Goal: Check status

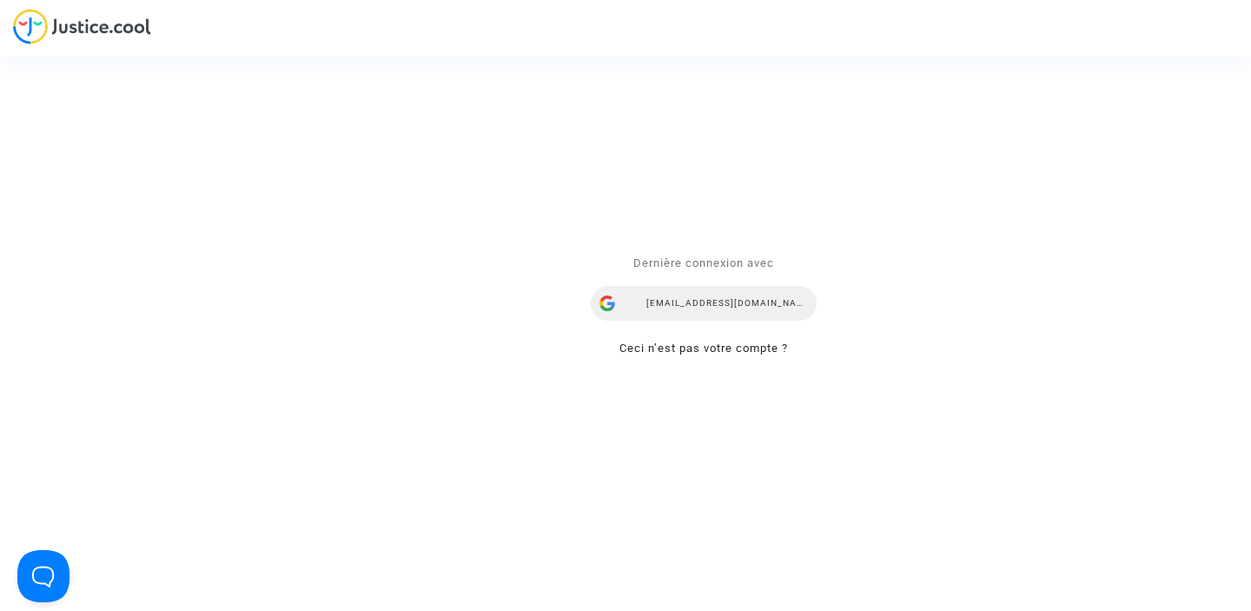
click at [647, 300] on div "airlines@refundmyticket.net" at bounding box center [704, 303] width 226 height 35
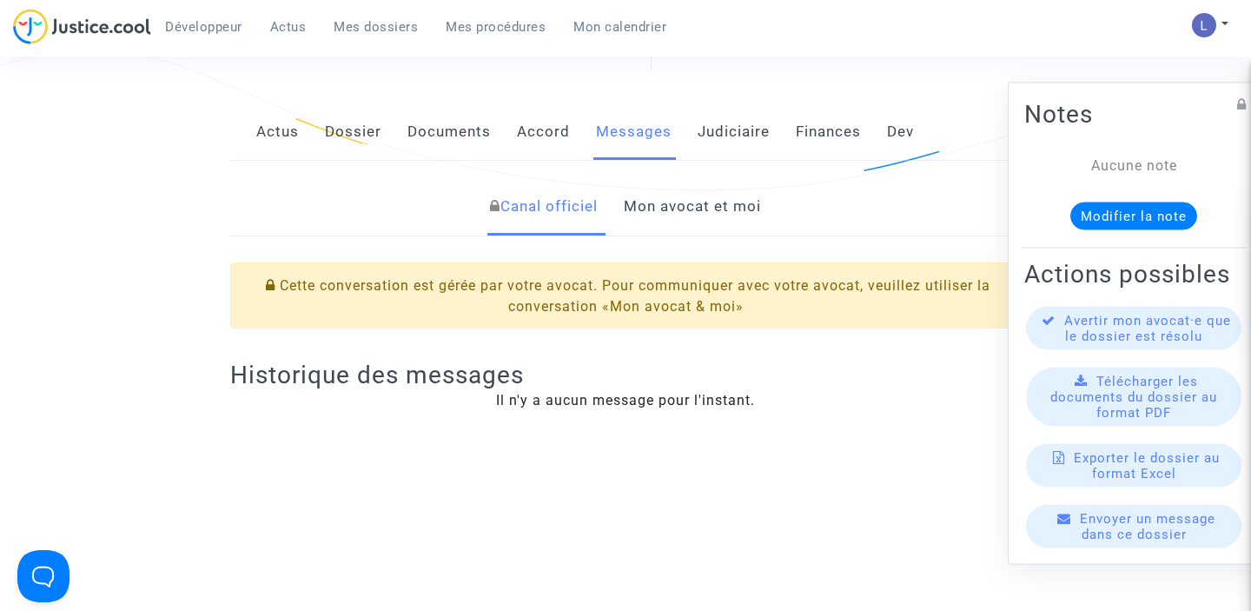
scroll to position [286, 0]
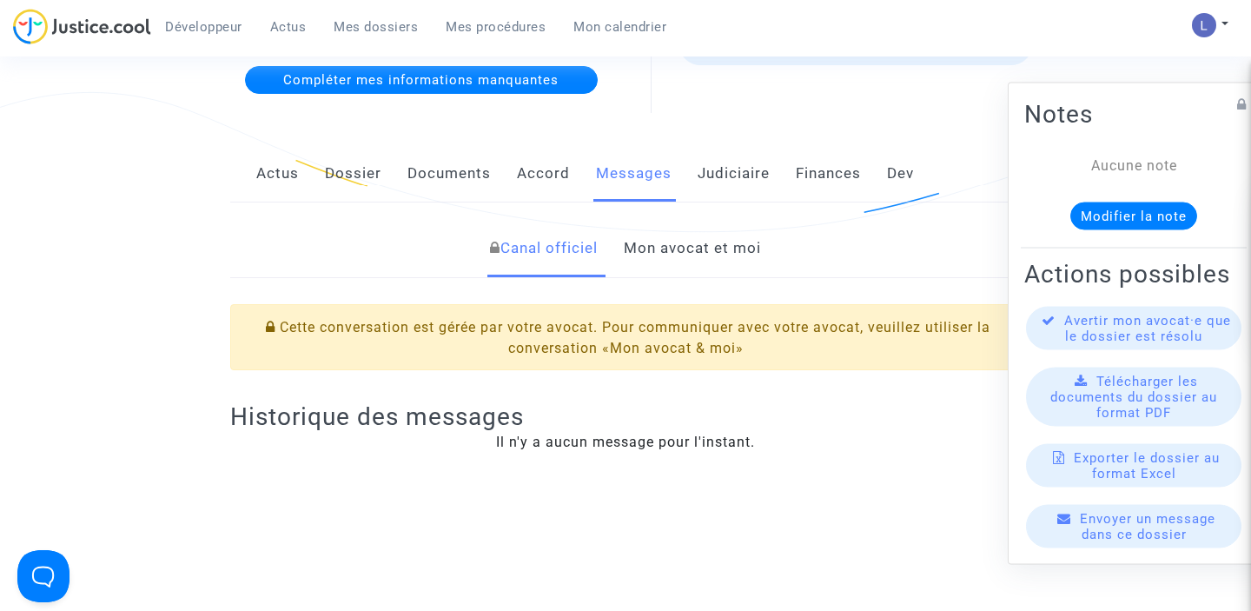
click at [670, 255] on link "Mon avocat et moi" at bounding box center [692, 248] width 137 height 57
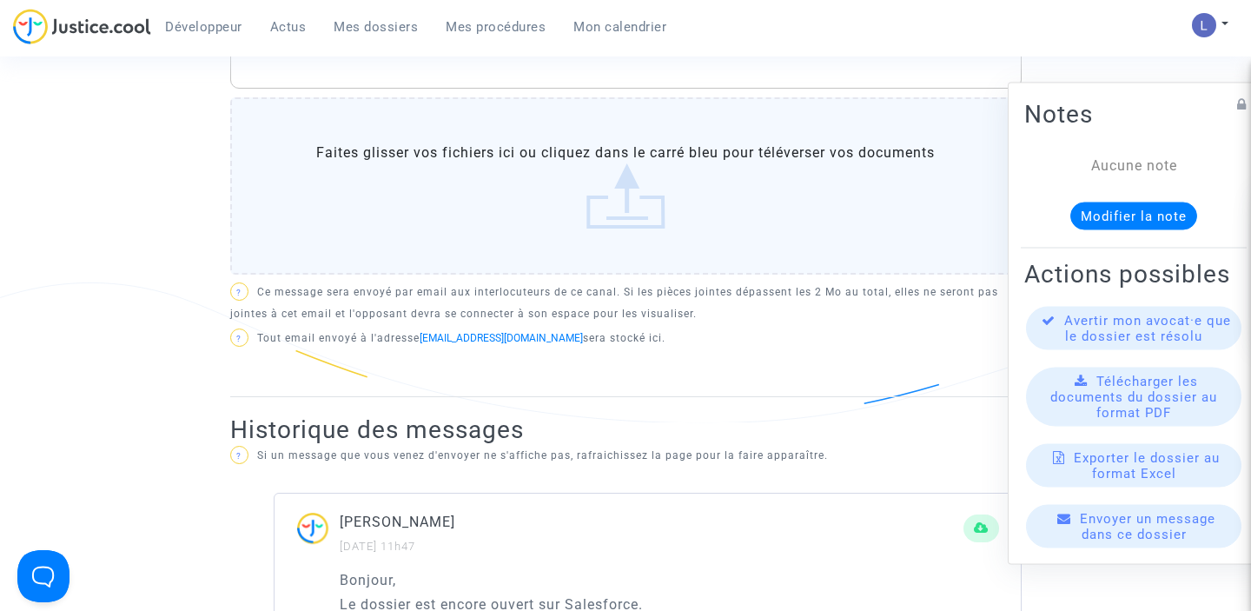
scroll to position [849, 0]
